Goal: Task Accomplishment & Management: Manage account settings

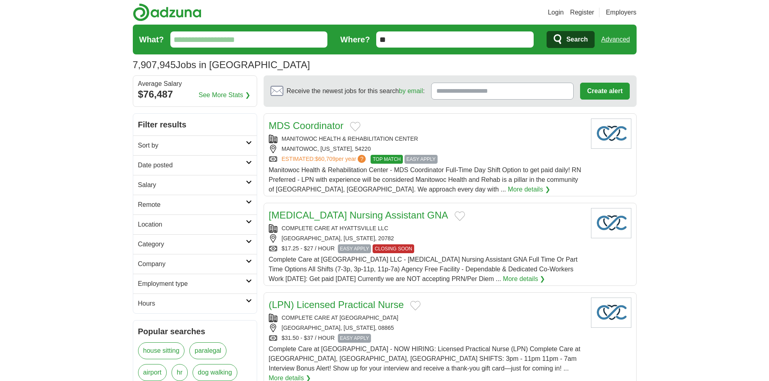
click at [561, 14] on link "Login" at bounding box center [556, 13] width 16 height 10
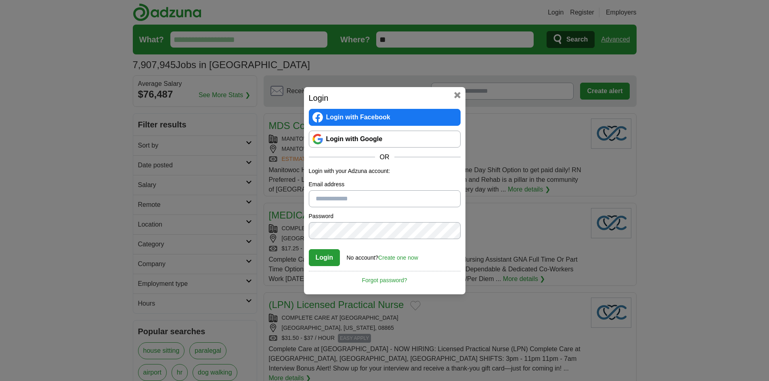
click at [382, 193] on input "Email address" at bounding box center [385, 199] width 152 height 17
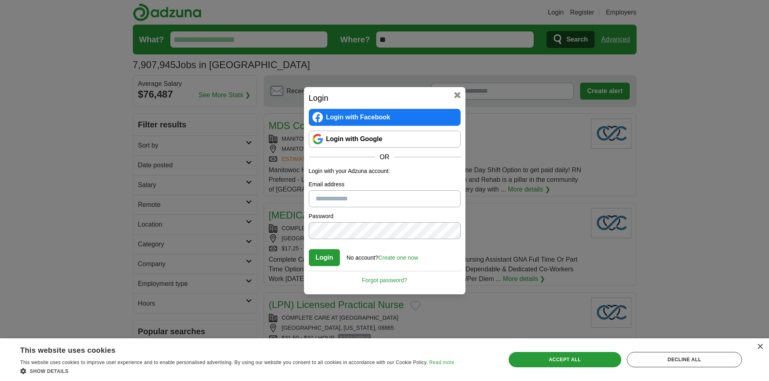
type input "**********"
click at [320, 252] on button "Login" at bounding box center [324, 257] width 31 height 17
click at [285, 230] on div "**********" at bounding box center [384, 190] width 769 height 381
click at [325, 260] on button "Login" at bounding box center [324, 257] width 31 height 17
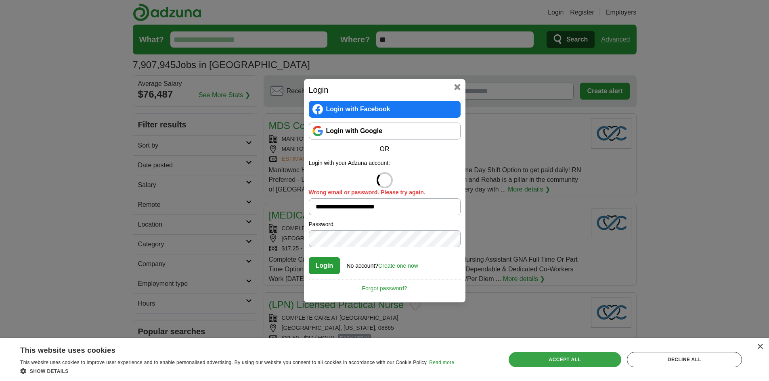
click at [536, 361] on div "Accept all" at bounding box center [565, 359] width 113 height 15
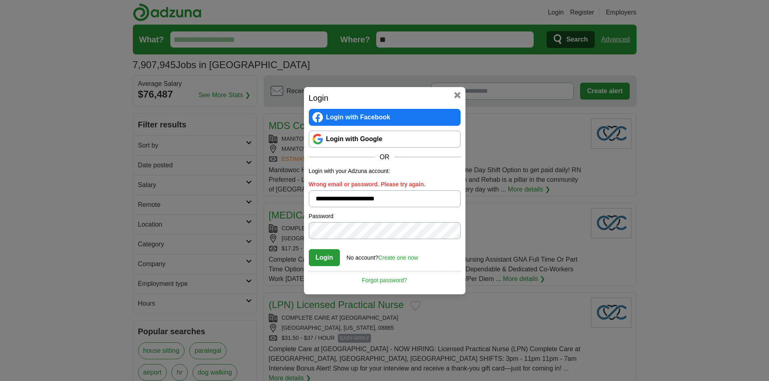
click at [362, 137] on link "Login with Google" at bounding box center [385, 139] width 152 height 17
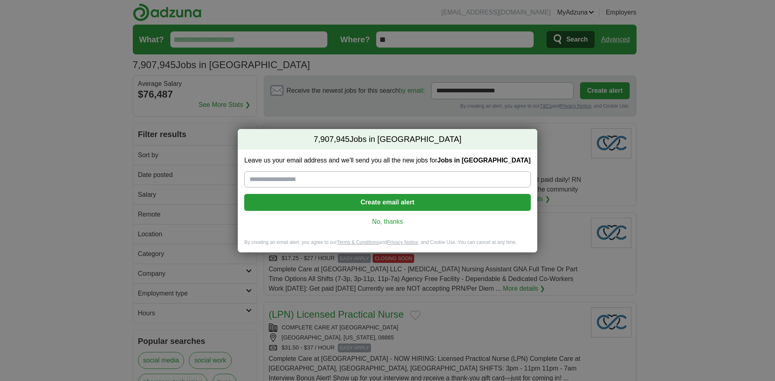
click at [387, 222] on link "No, thanks" at bounding box center [387, 222] width 273 height 9
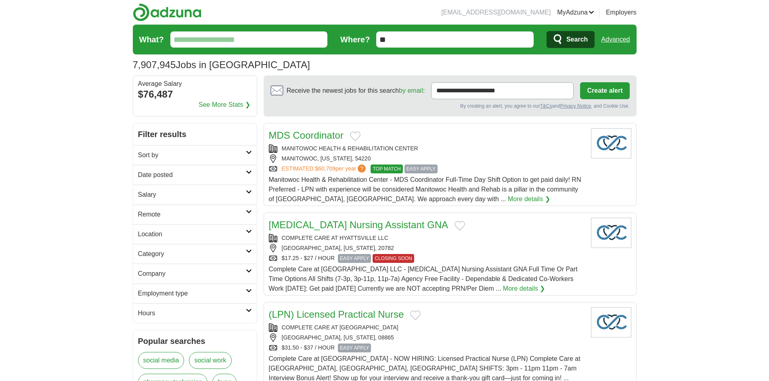
click at [0, 0] on link "ApplyIQ" at bounding box center [0, 0] width 0 height 0
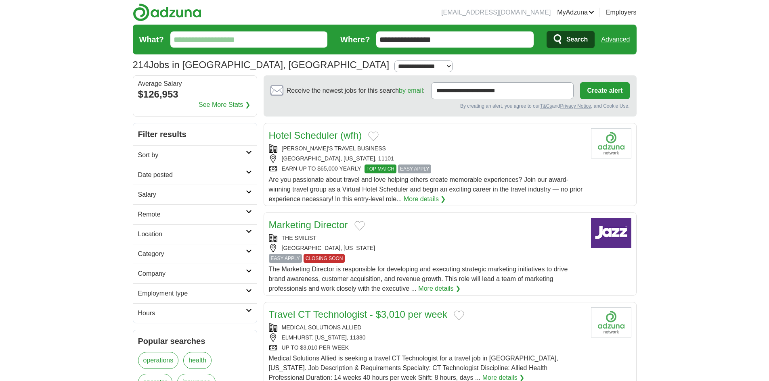
click at [585, 13] on link "MyAdzuna" at bounding box center [575, 13] width 37 height 10
click at [0, 0] on link "ApplyIQ" at bounding box center [0, 0] width 0 height 0
